Goal: Task Accomplishment & Management: Manage account settings

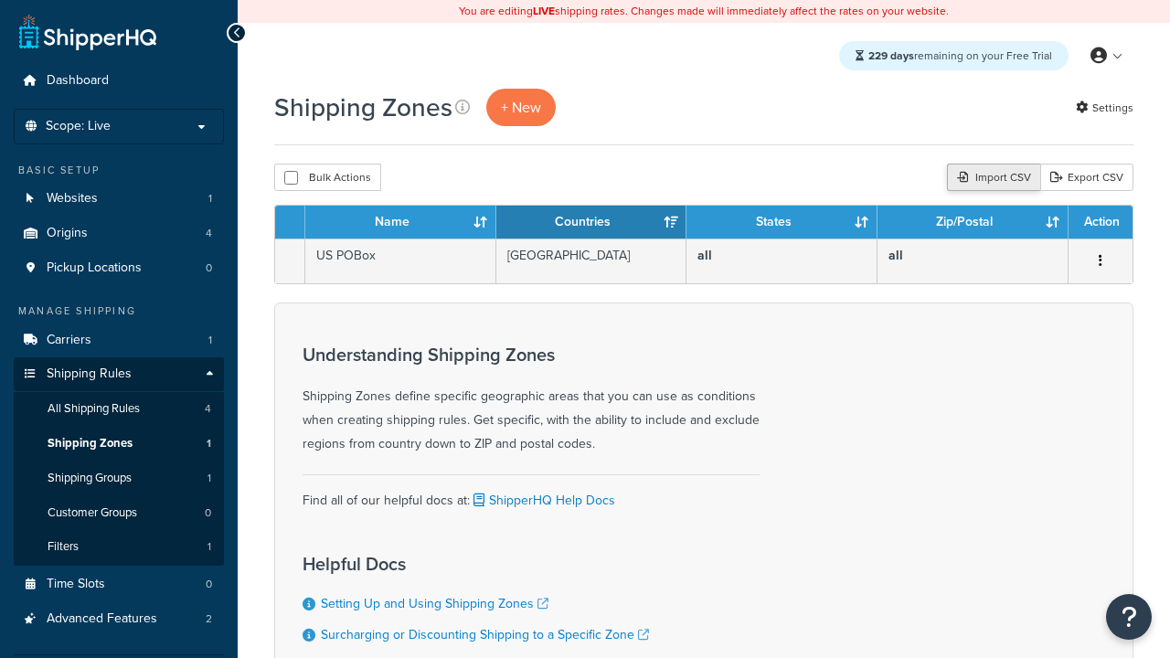
click at [991, 178] on div "Import CSV" at bounding box center [993, 177] width 93 height 27
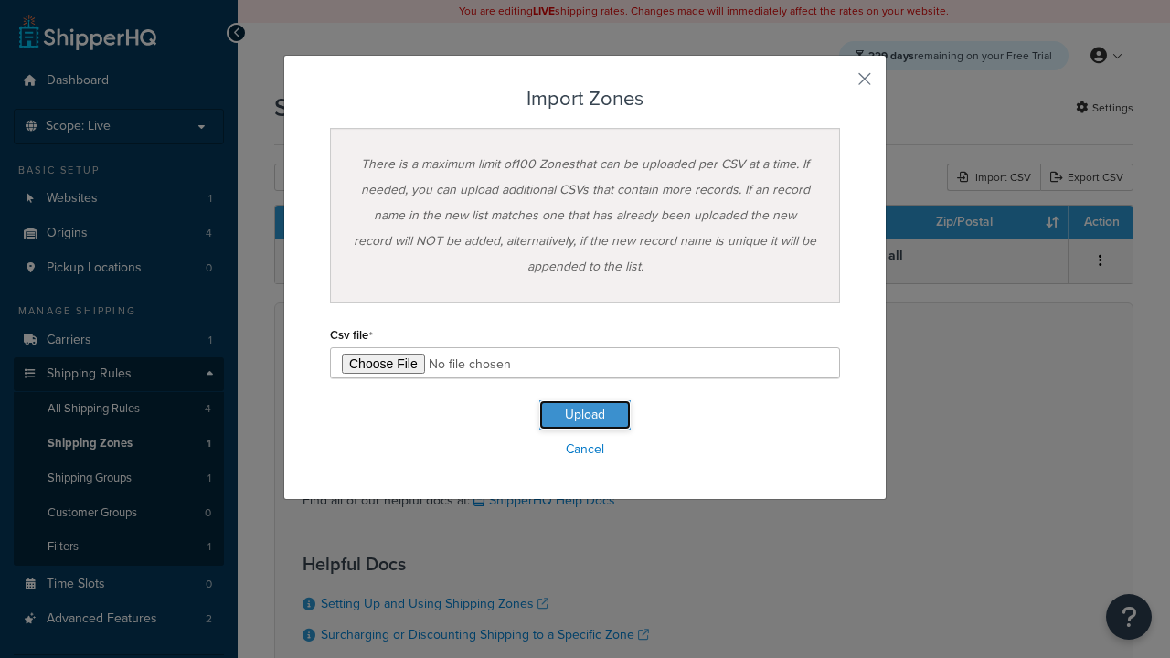
click at [585, 415] on button "Upload" at bounding box center [584, 415] width 91 height 29
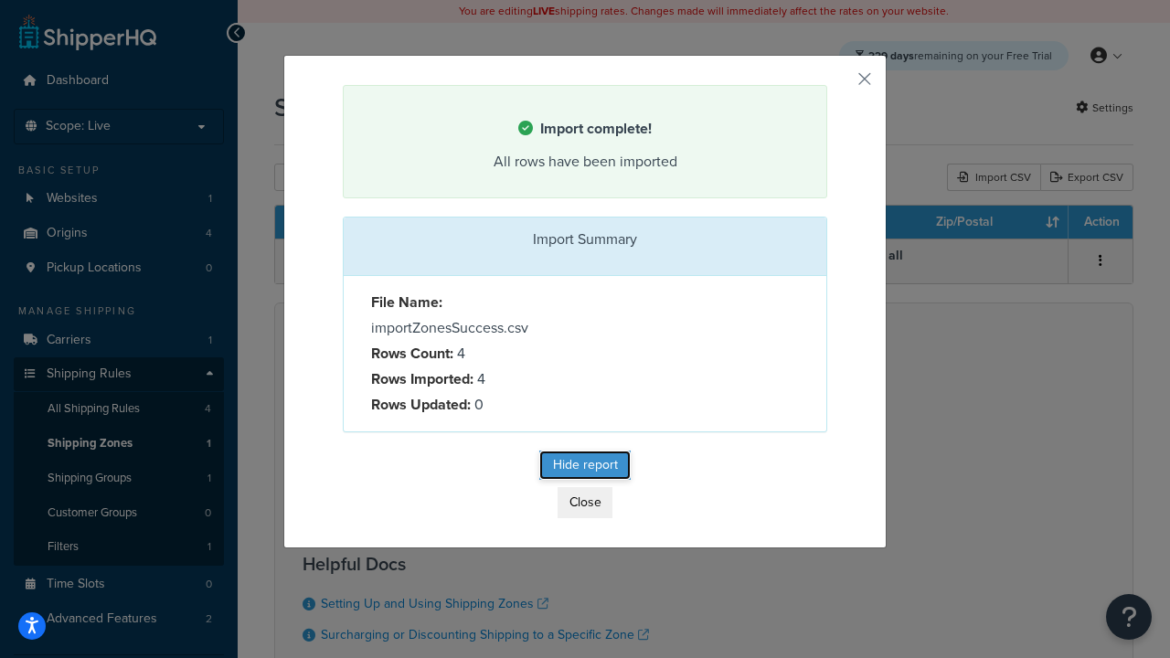
click at [585, 468] on button "Hide report" at bounding box center [584, 465] width 91 height 29
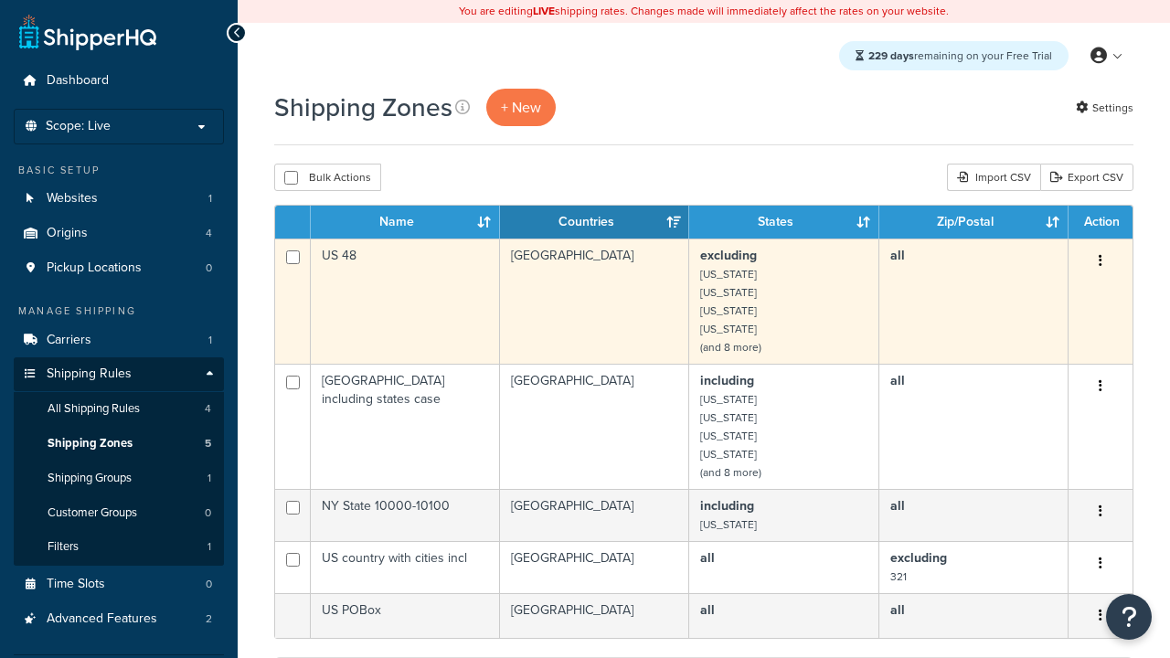
click at [1100, 262] on icon "button" at bounding box center [1101, 260] width 4 height 13
click at [0, 0] on link "Delete" at bounding box center [0, 0] width 0 height 0
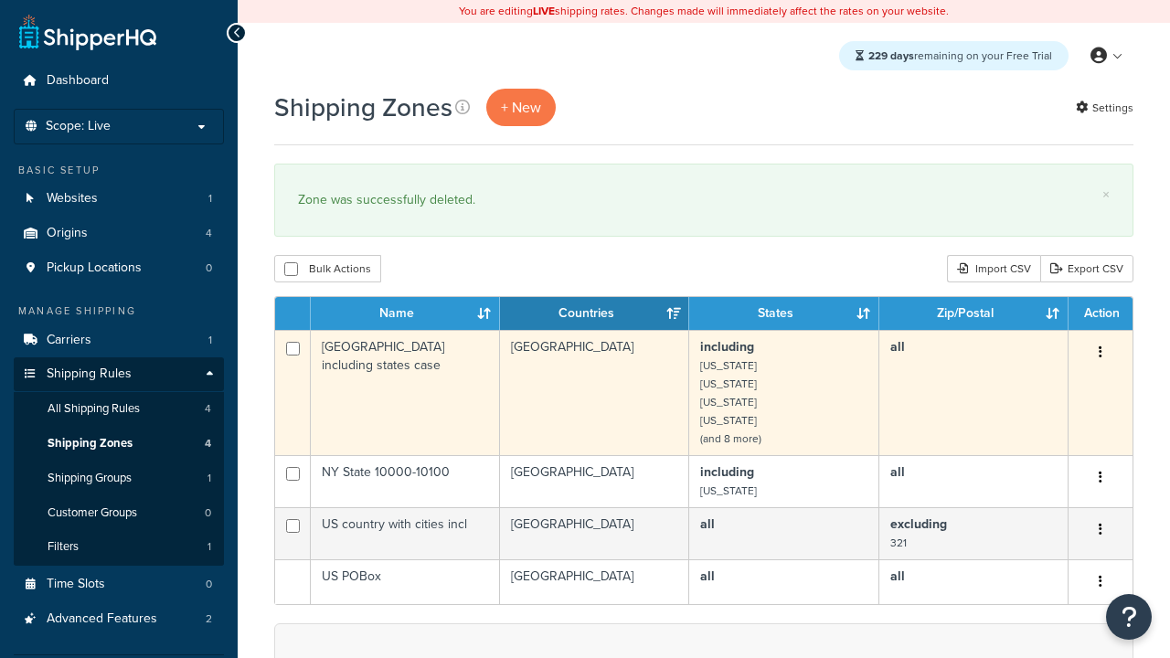
click at [1100, 354] on icon "button" at bounding box center [1101, 352] width 4 height 13
click at [0, 0] on link "Delete" at bounding box center [0, 0] width 0 height 0
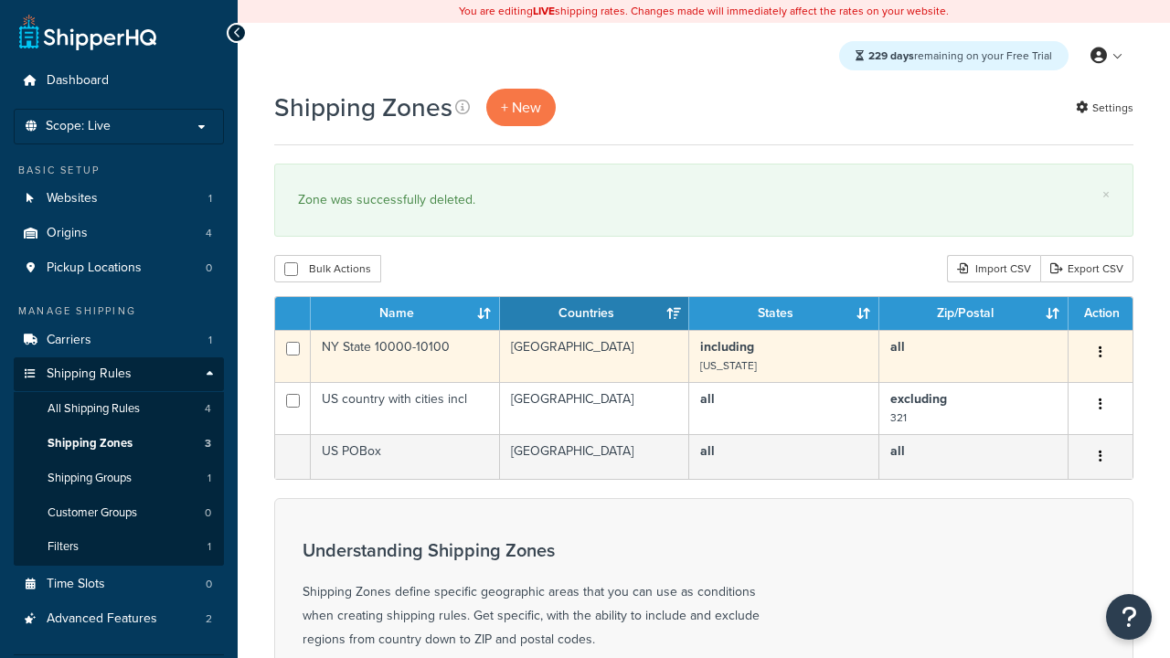
click at [1100, 354] on icon "button" at bounding box center [1101, 352] width 4 height 13
click at [0, 0] on link "Delete" at bounding box center [0, 0] width 0 height 0
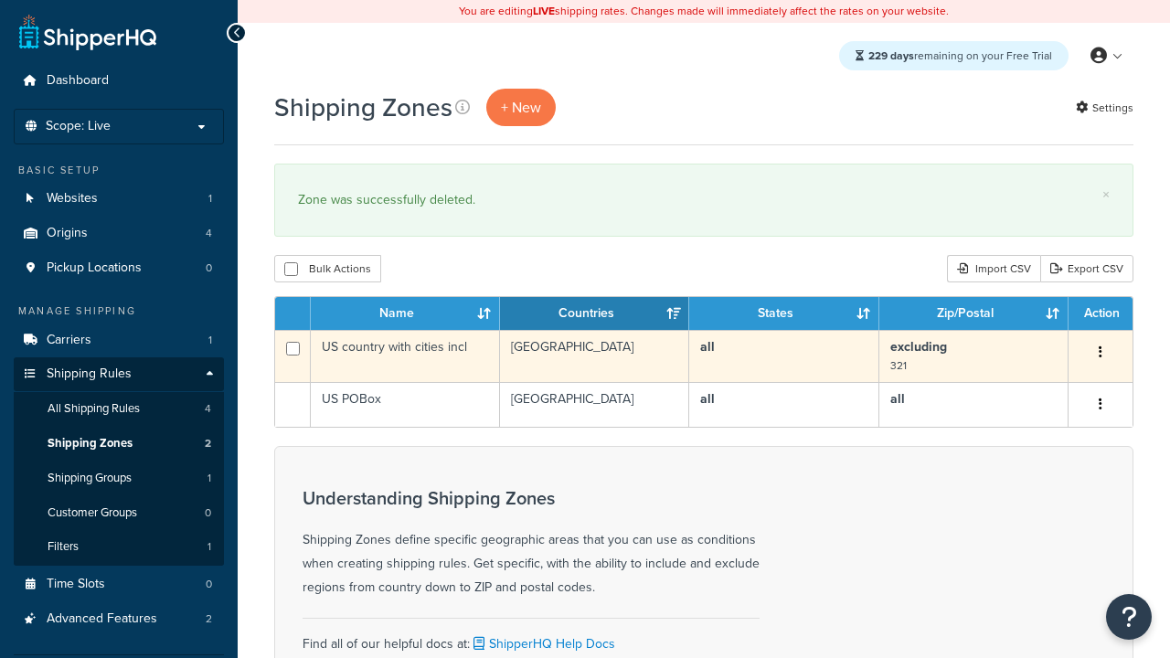
click at [1100, 354] on icon "button" at bounding box center [1101, 352] width 4 height 13
click at [0, 0] on link "Delete" at bounding box center [0, 0] width 0 height 0
